Goal: Information Seeking & Learning: Learn about a topic

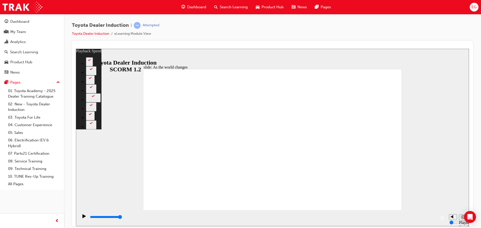
type input "128"
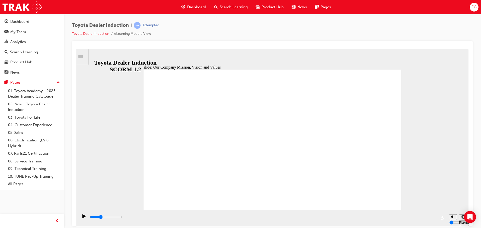
drag, startPoint x: 366, startPoint y: 195, endPoint x: 370, endPoint y: 197, distance: 4.7
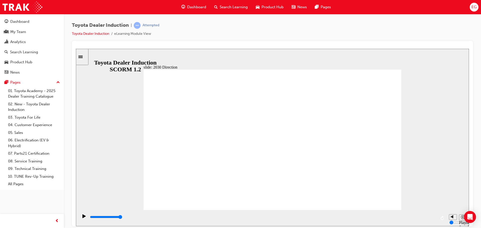
type input "5000"
type input "H"
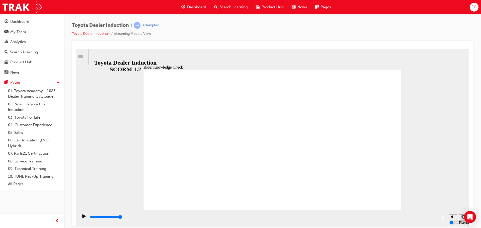
type input "H"
type input "Ha"
type input "Hap"
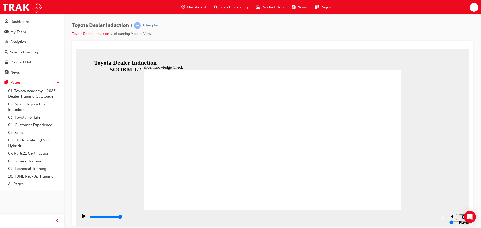
type input "Happ"
type input "Happi"
type input "Happin"
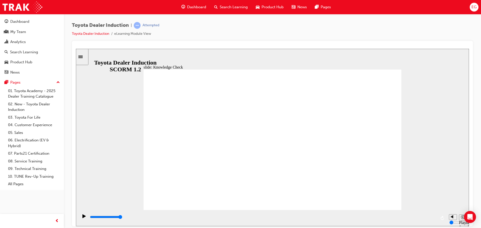
type input "Happin"
type input "Happine"
type input "Happines"
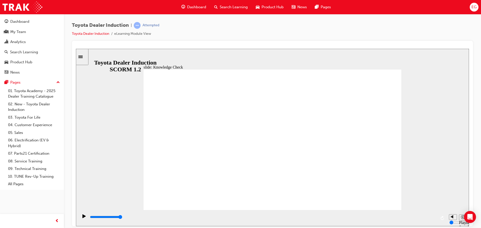
type input "Happiness"
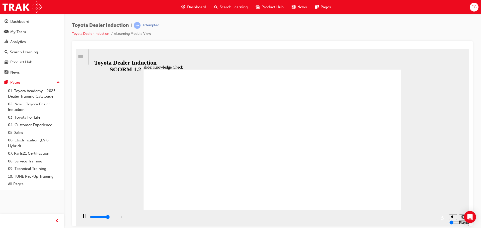
drag, startPoint x: 218, startPoint y: 124, endPoint x: 284, endPoint y: 127, distance: 65.3
type input "5000"
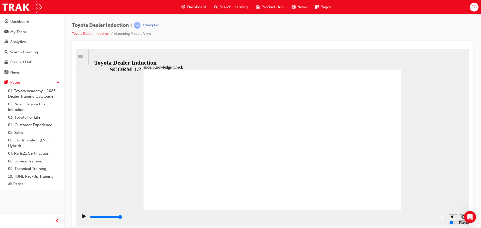
type input "m"
type input "mo"
type input "mov"
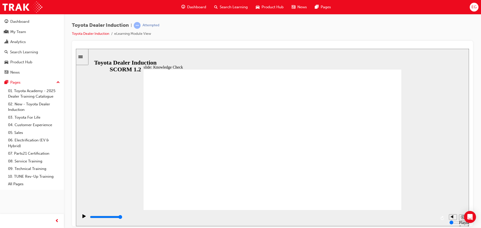
type input "mov"
type input "move"
type input "moved"
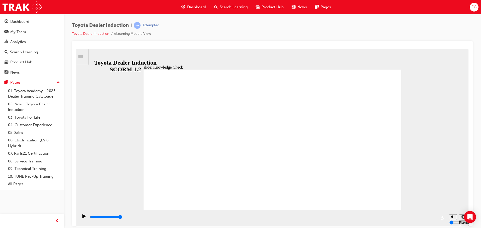
type input "moved"
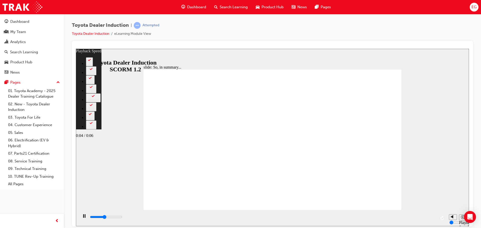
type input "2900"
type input "0"
type input "3100"
type input "0"
type input "3100"
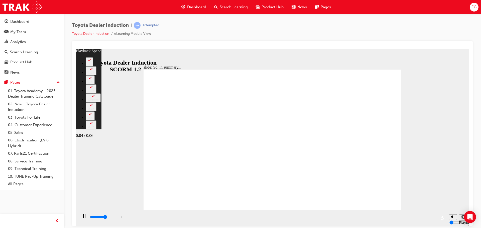
type input "0"
type input "3400"
type input "1"
type input "3700"
type input "1"
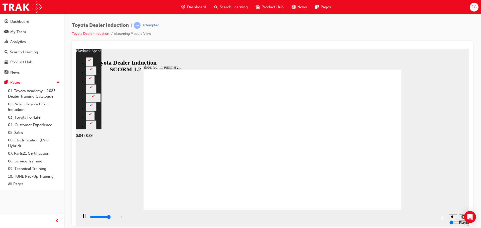
type input "4000"
type input "1"
type input "4200"
type input "1"
type input "4500"
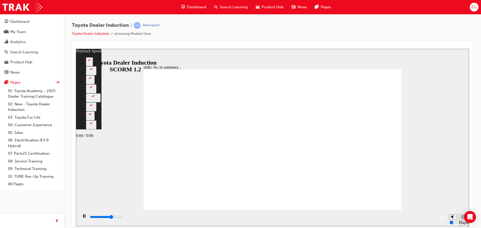
type input "2"
type input "4800"
type input "2"
type input "5000"
type input "2"
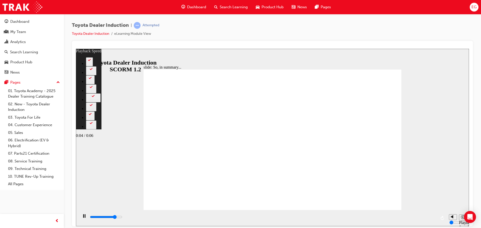
type input "5300"
type input "2"
type input "5600"
type input "3"
type input "5800"
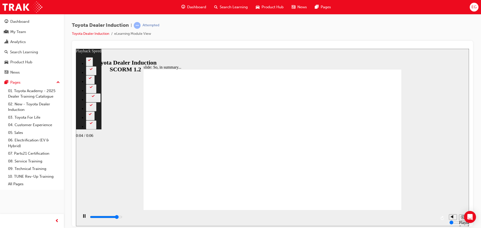
type input "3"
type input "6100"
type input "3"
type input "6100"
type input "3"
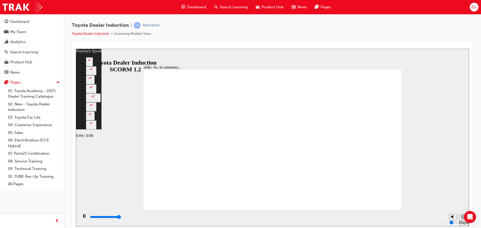
type input "6400"
type input "4"
type input "6500"
type input "128"
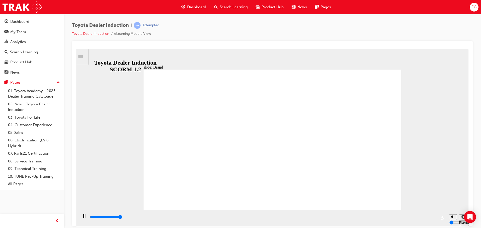
type input "2200"
